Goal: Browse casually

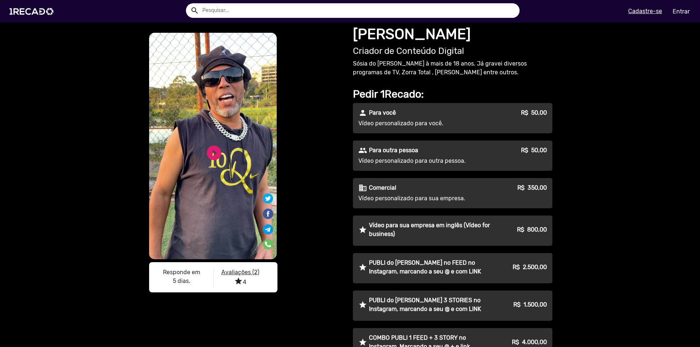
click at [211, 167] on video "S1RECADO vídeos dedicados para fãs e empresas" at bounding box center [213, 146] width 128 height 227
click at [212, 154] on link "play_circle_filled" at bounding box center [214, 153] width 18 height 18
click at [216, 149] on link "pause_circle" at bounding box center [214, 153] width 18 height 18
click at [26, 7] on img at bounding box center [32, 11] width 55 height 31
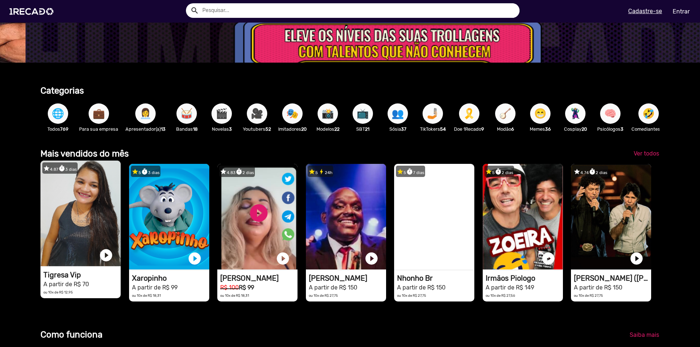
scroll to position [0, 2084]
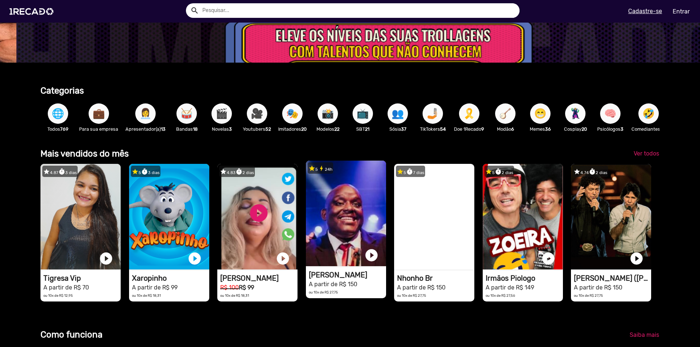
click at [330, 221] on video "1RECADO vídeos dedicados para fãs e empresas" at bounding box center [346, 214] width 80 height 106
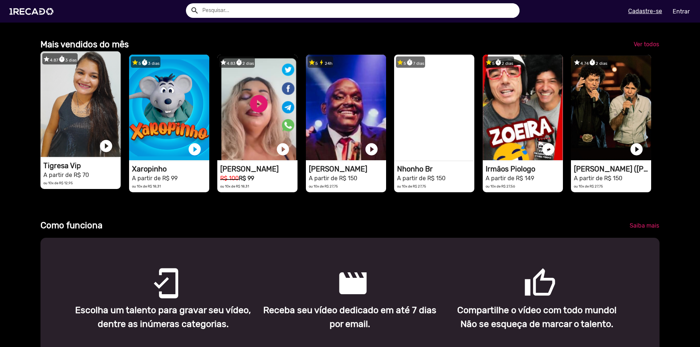
scroll to position [0, 128]
click at [90, 112] on video "1RECADO vídeos dedicados para fãs e empresas" at bounding box center [80, 104] width 80 height 106
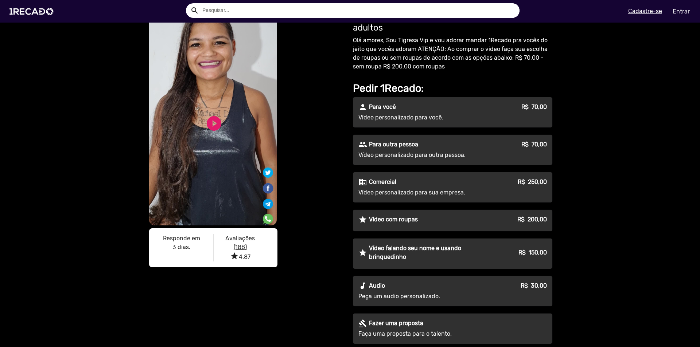
scroll to position [36, 0]
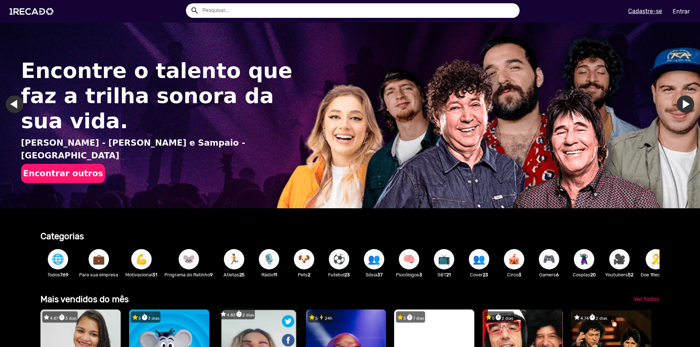
scroll to position [146, 0]
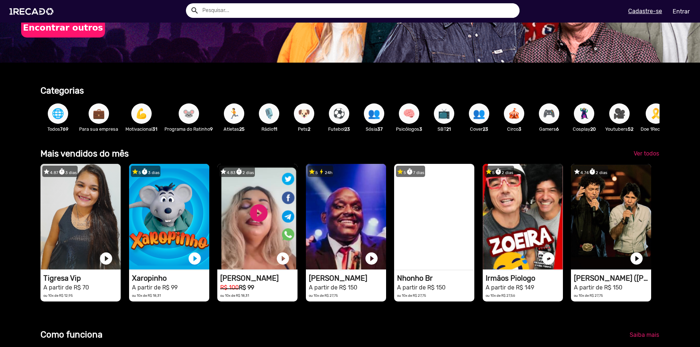
click at [236, 123] on span "🏃" at bounding box center [234, 114] width 12 height 20
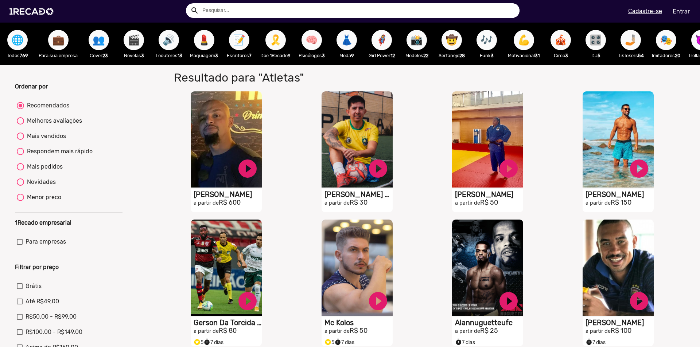
click at [172, 46] on span "🔊" at bounding box center [169, 40] width 12 height 20
click at [24, 13] on img at bounding box center [32, 11] width 55 height 31
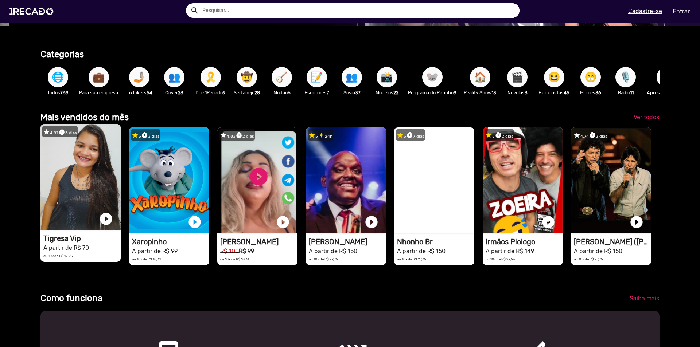
scroll to position [0, 695]
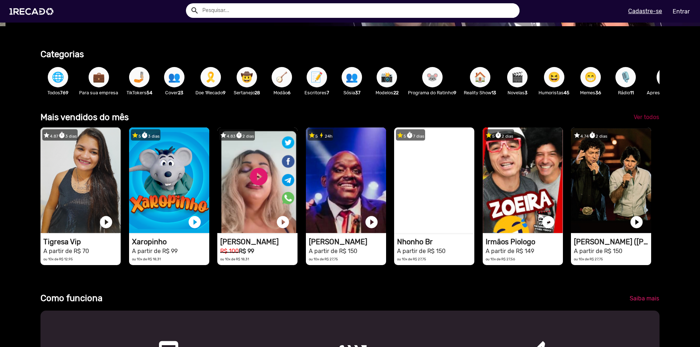
click at [637, 121] on span "Ver todos" at bounding box center [647, 117] width 26 height 7
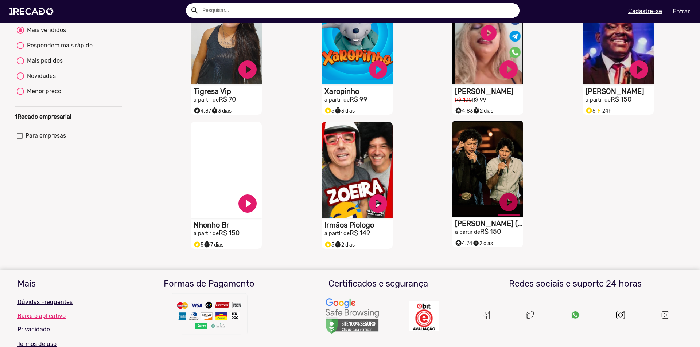
scroll to position [109, 0]
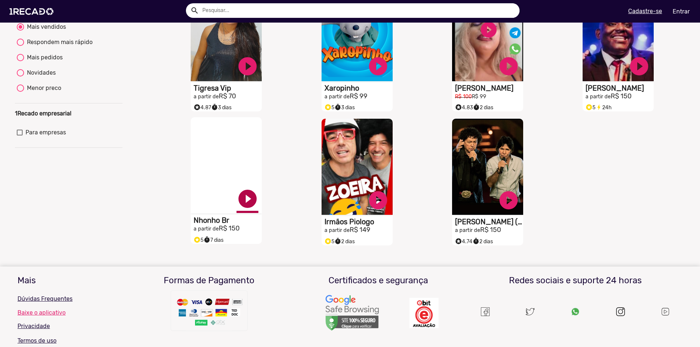
click at [240, 208] on link "play_circle_filled" at bounding box center [248, 199] width 22 height 22
click at [246, 201] on link "pause_circle" at bounding box center [248, 199] width 22 height 22
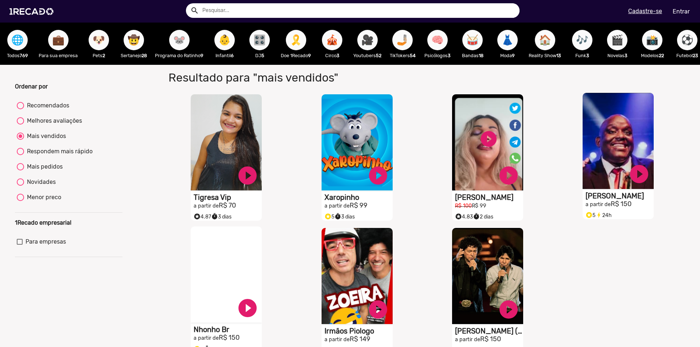
click at [612, 158] on video "S1RECADO vídeos dedicados para fãs e empresas" at bounding box center [618, 141] width 71 height 96
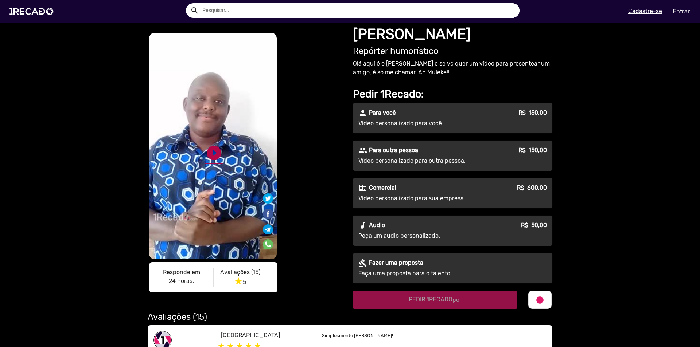
click at [214, 150] on link "play_circle_filled" at bounding box center [214, 153] width 18 height 18
click at [213, 153] on link "pause_circle" at bounding box center [214, 153] width 18 height 18
click at [29, 4] on img at bounding box center [32, 11] width 55 height 31
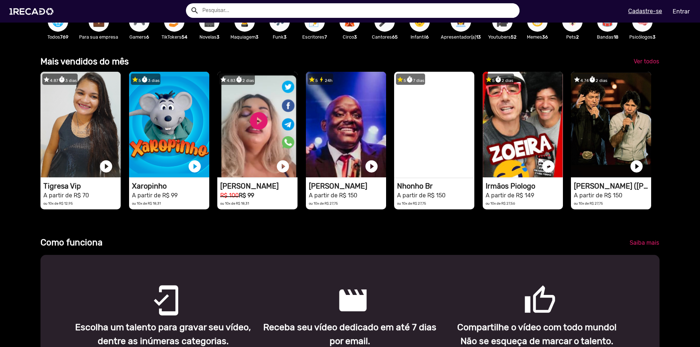
scroll to position [146, 0]
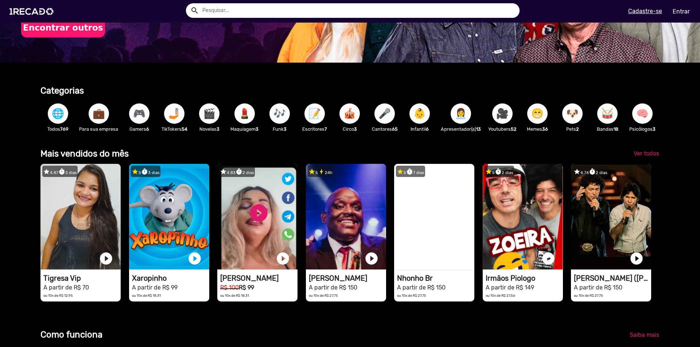
click at [505, 117] on span "🎥" at bounding box center [502, 114] width 12 height 20
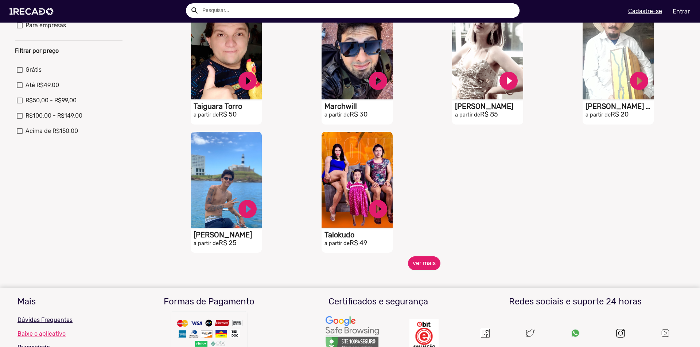
scroll to position [219, 0]
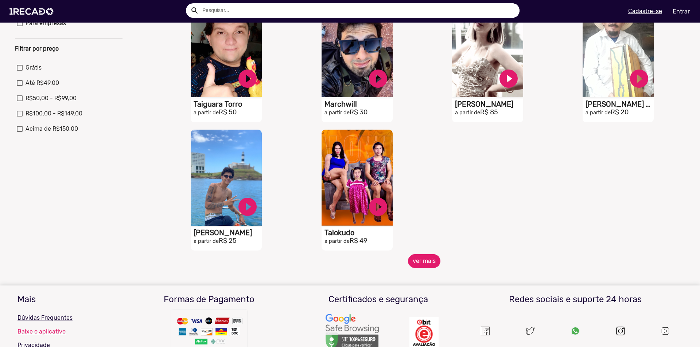
click at [416, 268] on button "ver mais" at bounding box center [424, 261] width 32 height 14
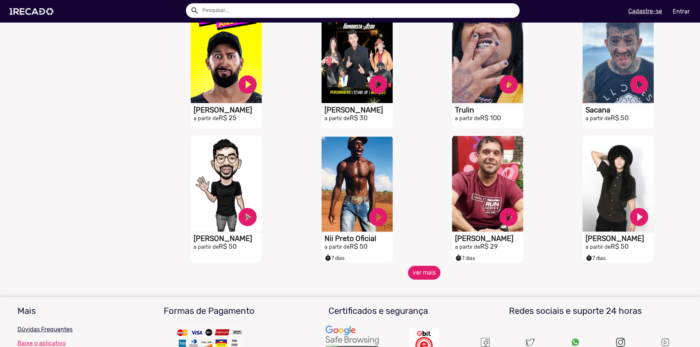
scroll to position [474, 0]
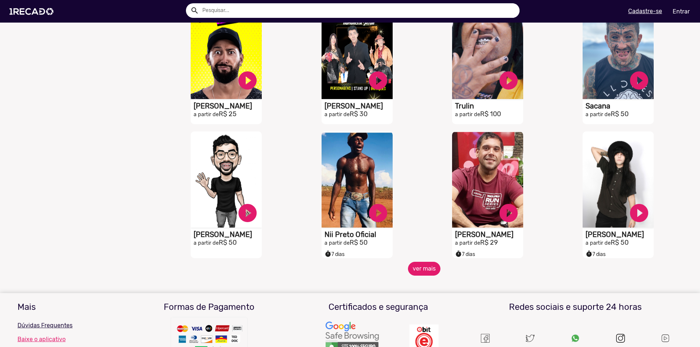
click at [415, 276] on button "ver mais" at bounding box center [424, 269] width 32 height 14
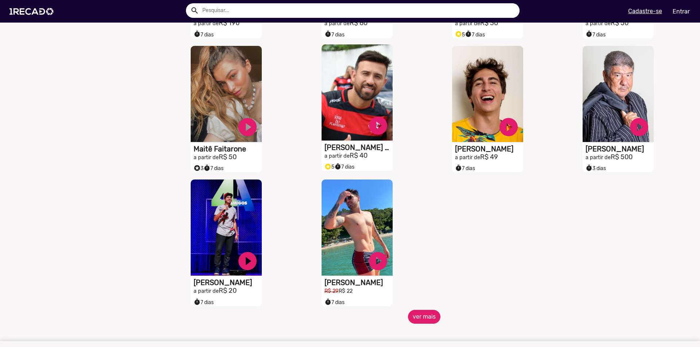
scroll to position [839, 0]
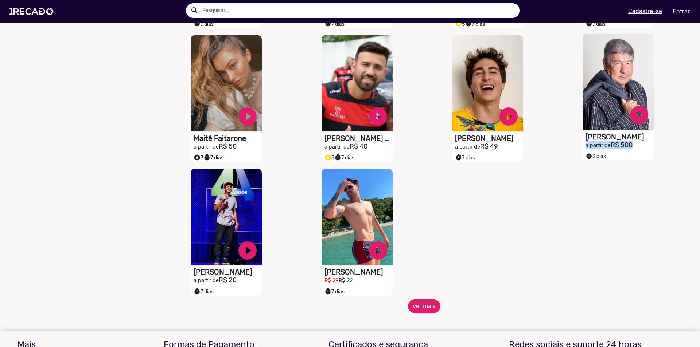
drag, startPoint x: 633, startPoint y: 151, endPoint x: 579, endPoint y: 153, distance: 54.7
click at [583, 149] on mat-card-content "[PERSON_NAME] a partir de R$ 500 timer 3 dias" at bounding box center [618, 141] width 71 height 17
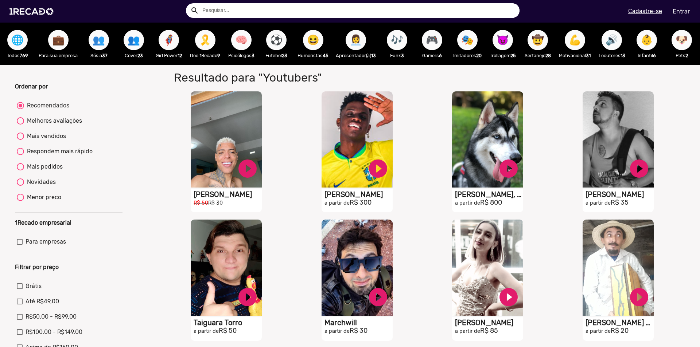
click at [101, 48] on span "👥" at bounding box center [99, 40] width 12 height 20
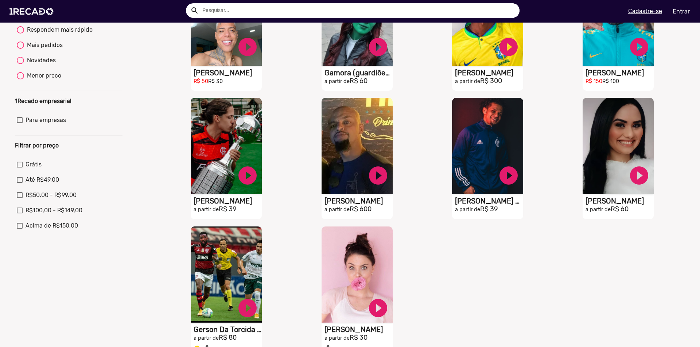
scroll to position [182, 0]
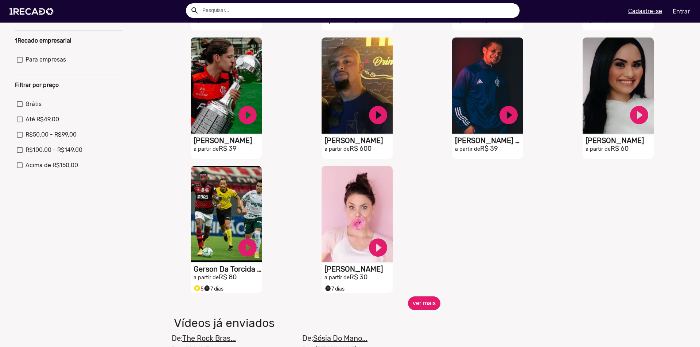
click at [415, 308] on button "ver mais" at bounding box center [424, 304] width 32 height 14
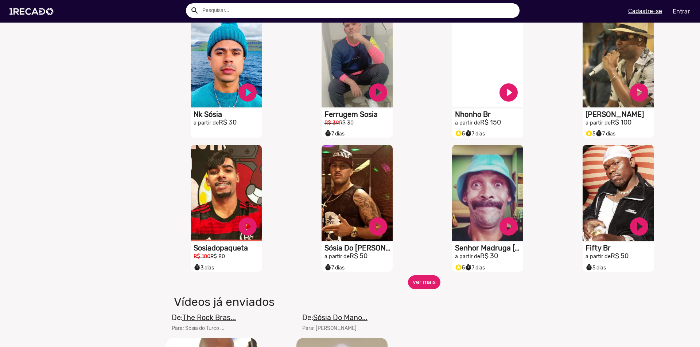
scroll to position [474, 0]
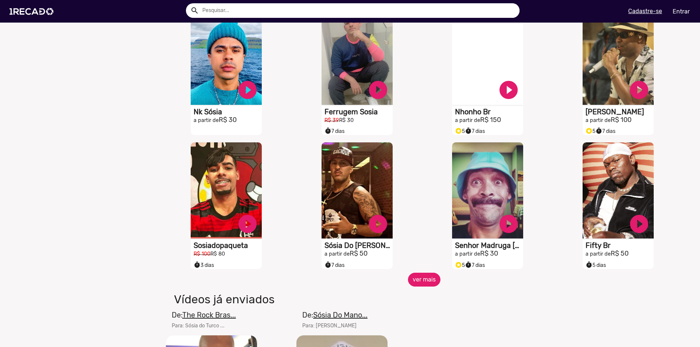
click at [414, 287] on button "ver mais" at bounding box center [424, 280] width 32 height 14
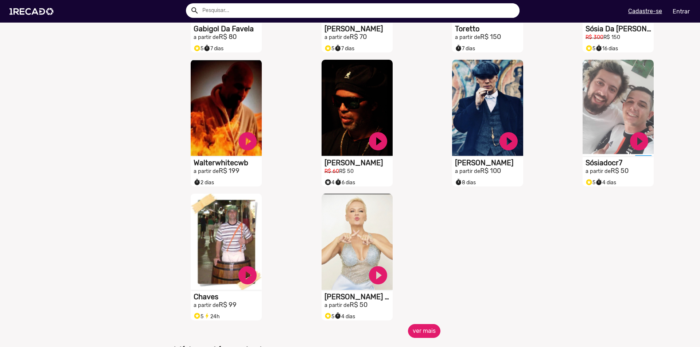
scroll to position [839, 0]
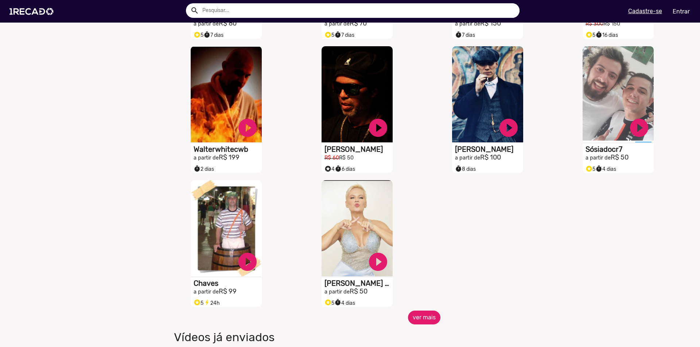
click at [430, 322] on button "ver mais" at bounding box center [424, 318] width 32 height 14
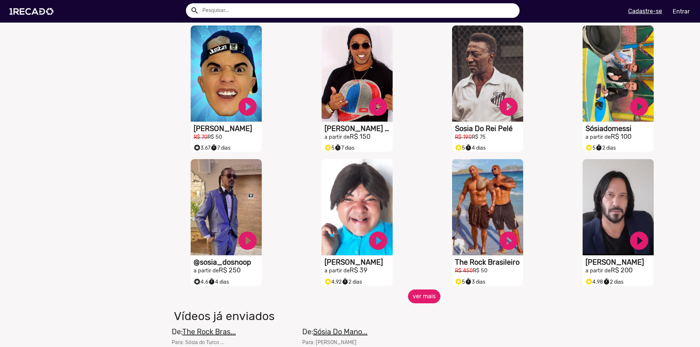
scroll to position [1130, 0]
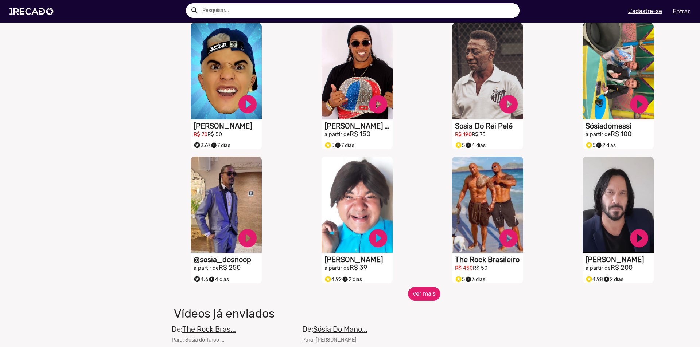
click at [416, 295] on button "ver mais" at bounding box center [424, 294] width 32 height 14
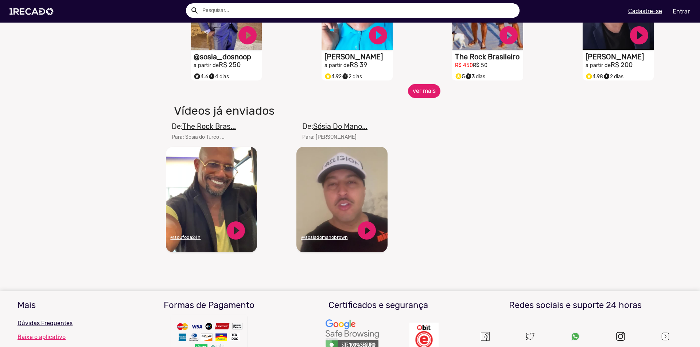
scroll to position [1349, 0]
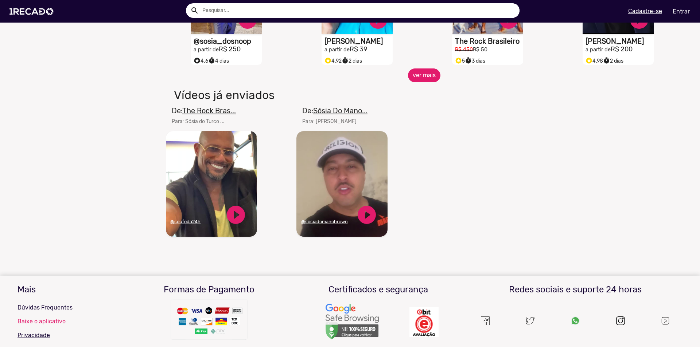
click at [412, 78] on button "ver mais" at bounding box center [424, 76] width 32 height 14
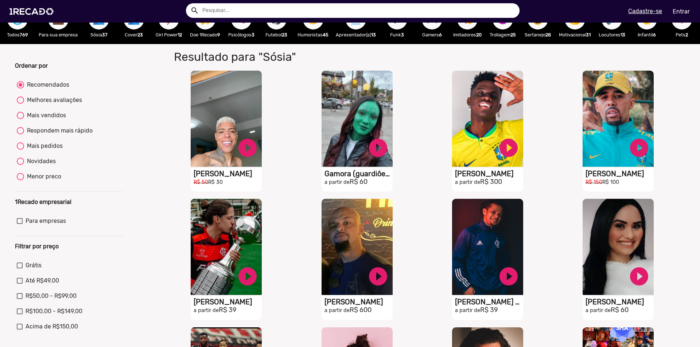
scroll to position [0, 0]
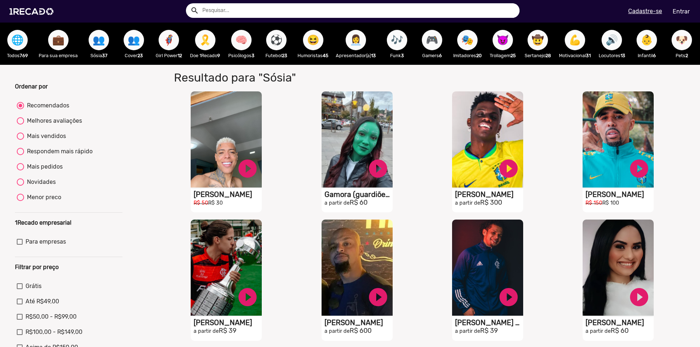
click at [137, 41] on span "👥" at bounding box center [134, 40] width 12 height 20
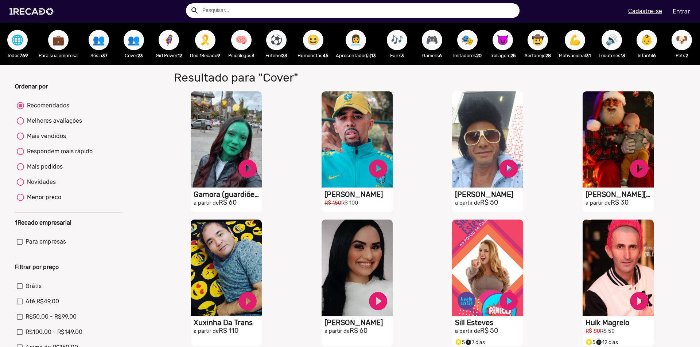
click at [312, 35] on span "😆" at bounding box center [313, 40] width 12 height 20
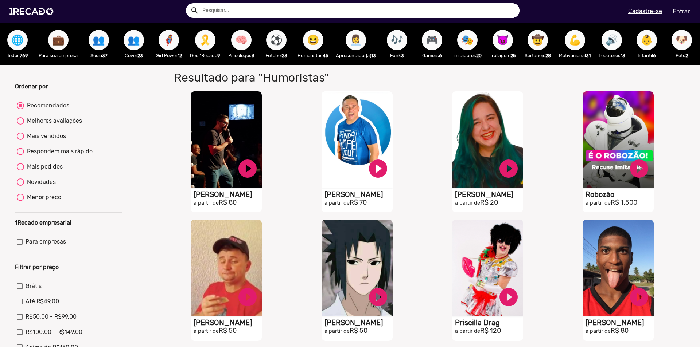
click at [349, 42] on button "👩‍💼" at bounding box center [356, 40] width 20 height 20
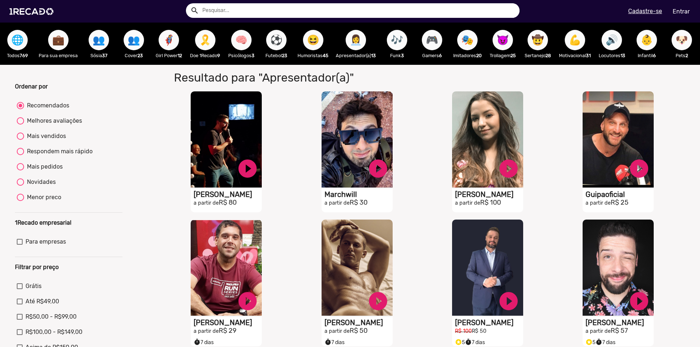
click at [242, 36] on span "🧠" at bounding box center [241, 40] width 12 height 20
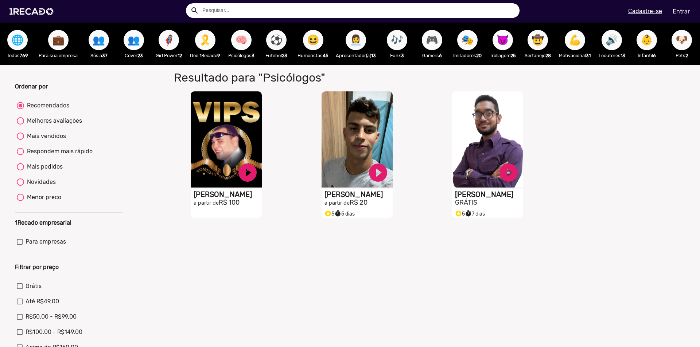
click at [436, 45] on span "🎮" at bounding box center [432, 40] width 12 height 20
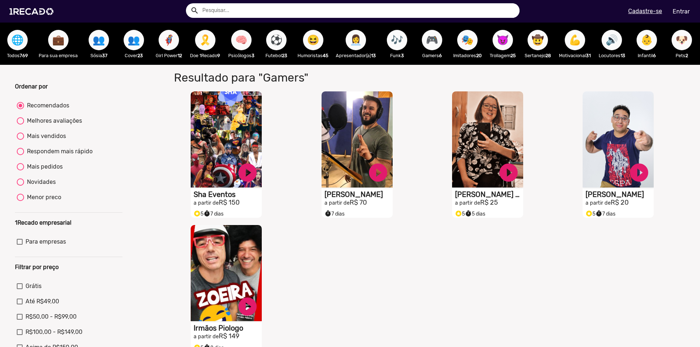
click at [505, 41] on span "😈" at bounding box center [503, 40] width 12 height 20
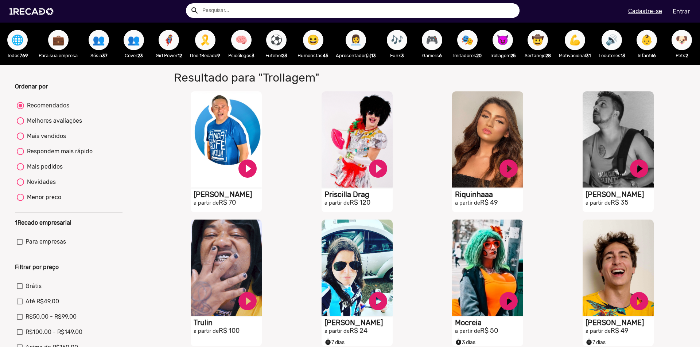
click at [584, 27] on div "💪 Motivacional 31" at bounding box center [574, 44] width 39 height 42
click at [572, 43] on button "💪" at bounding box center [575, 40] width 20 height 20
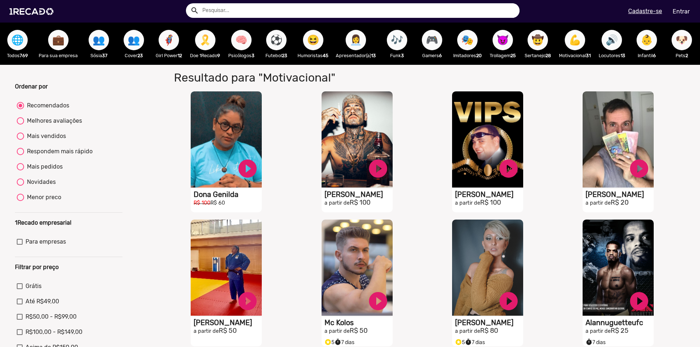
click at [204, 37] on span "🎗️" at bounding box center [205, 40] width 12 height 20
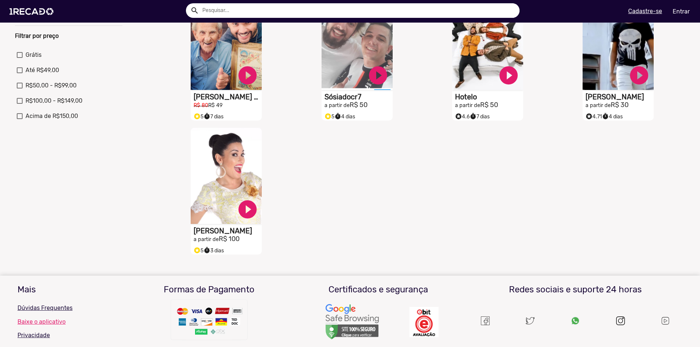
scroll to position [255, 0]
